Goal: Task Accomplishment & Management: Manage account settings

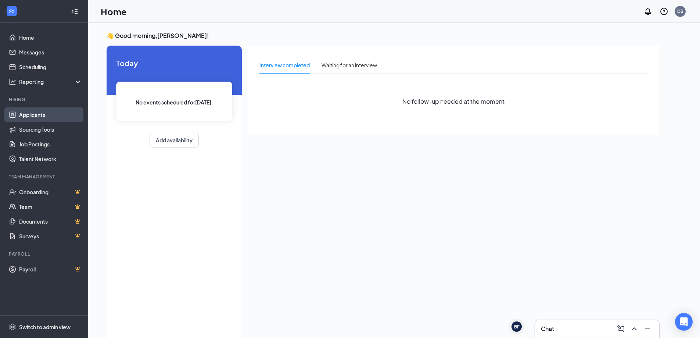
click at [23, 115] on link "Applicants" at bounding box center [50, 114] width 63 height 15
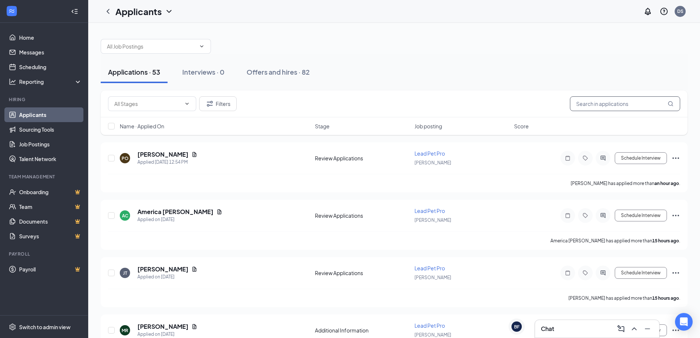
click at [597, 104] on input "text" at bounding box center [625, 103] width 110 height 15
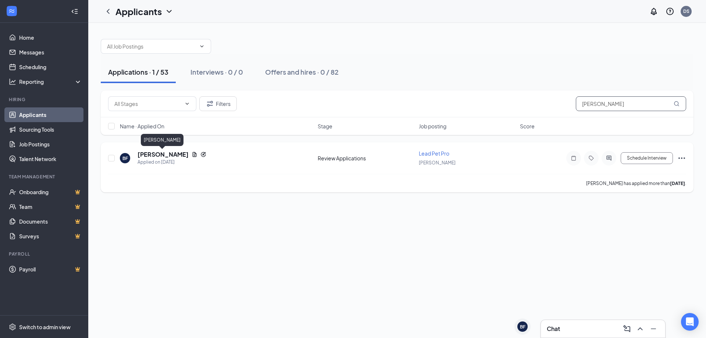
type input "[PERSON_NAME]"
click at [150, 156] on h5 "[PERSON_NAME]" at bounding box center [162, 154] width 51 height 8
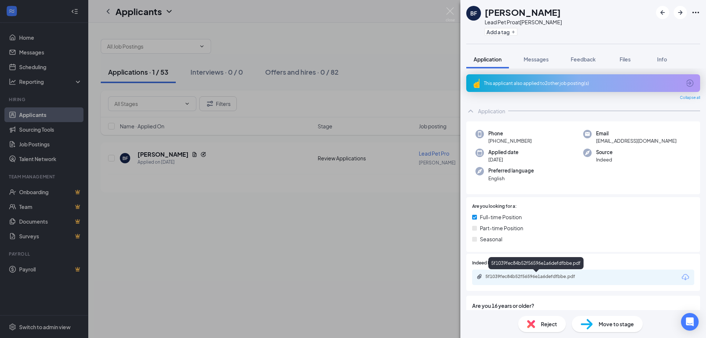
click at [529, 278] on div "5f1039fec84b52f56596e1a6defdfbbe.pdf" at bounding box center [536, 276] width 103 height 6
click at [542, 67] on button "Messages" at bounding box center [536, 59] width 40 height 18
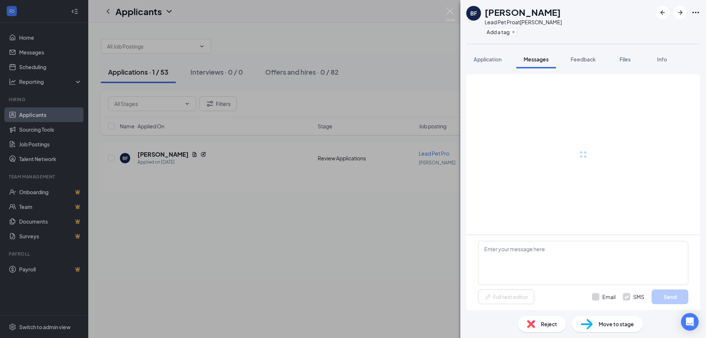
click at [542, 60] on span "Messages" at bounding box center [535, 59] width 25 height 7
click at [486, 64] on button "Application" at bounding box center [487, 59] width 43 height 18
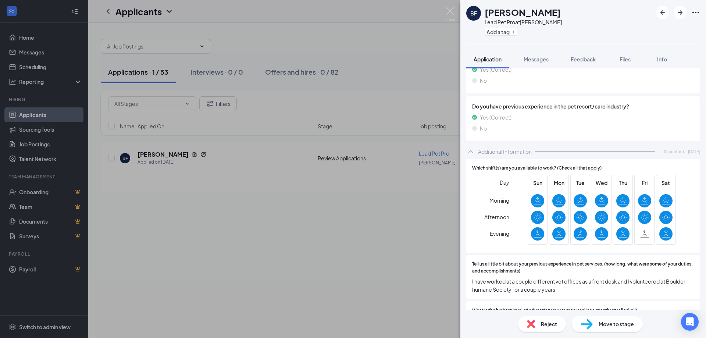
scroll to position [698, 0]
